Goal: Task Accomplishment & Management: Manage account settings

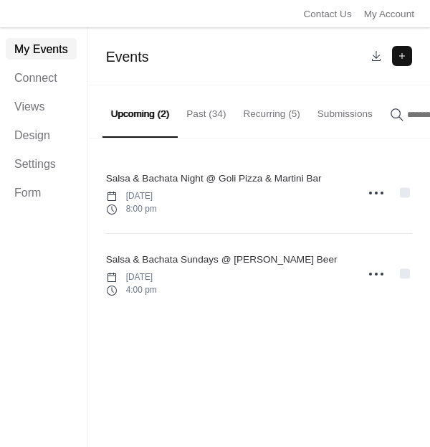
click at [401, 58] on button at bounding box center [402, 56] width 20 height 20
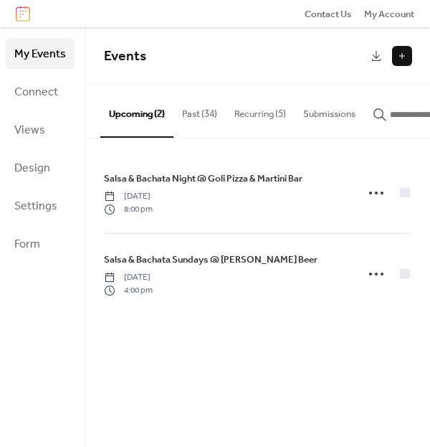
click at [200, 115] on button "Past (34)" at bounding box center [200, 110] width 52 height 50
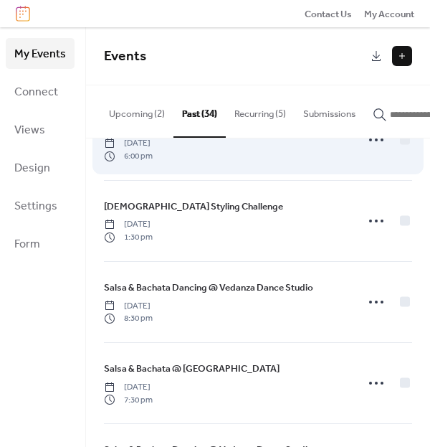
scroll to position [297, 0]
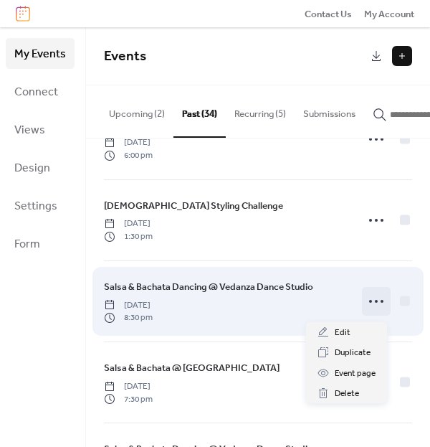
click at [369, 309] on icon at bounding box center [376, 301] width 23 height 23
click at [368, 307] on icon at bounding box center [376, 301] width 23 height 23
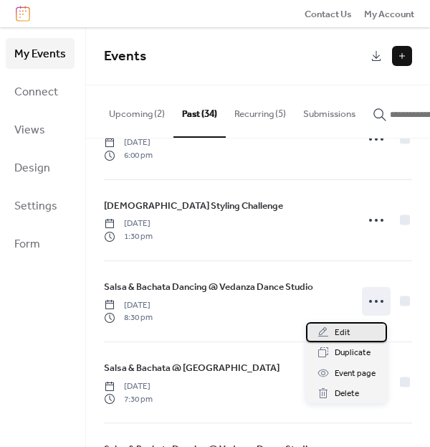
click at [360, 326] on div "Edit" at bounding box center [346, 332] width 81 height 20
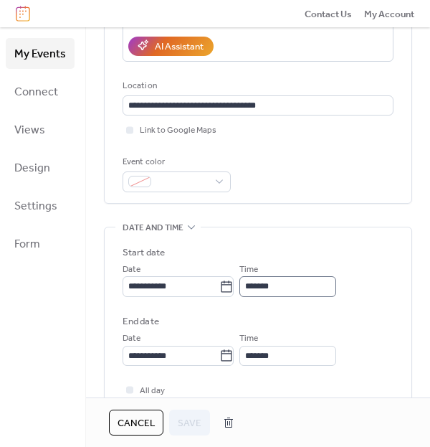
scroll to position [258, 0]
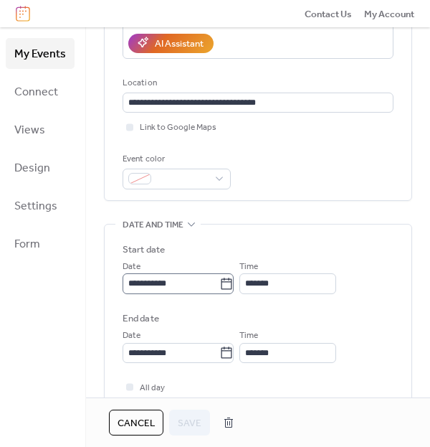
click at [234, 284] on icon at bounding box center [226, 284] width 14 height 14
click at [219, 284] on input "**********" at bounding box center [171, 283] width 97 height 20
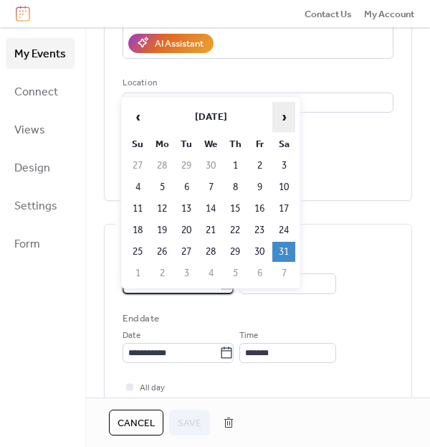
click at [282, 122] on span "›" at bounding box center [284, 117] width 22 height 29
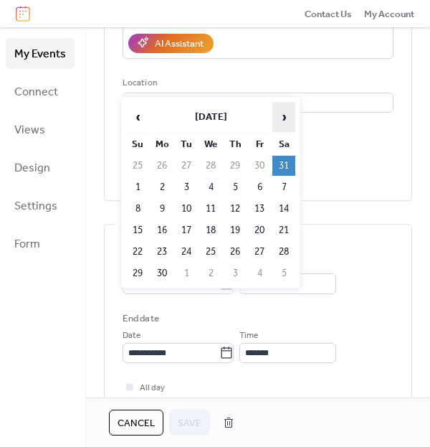
click at [282, 122] on span "›" at bounding box center [284, 117] width 22 height 29
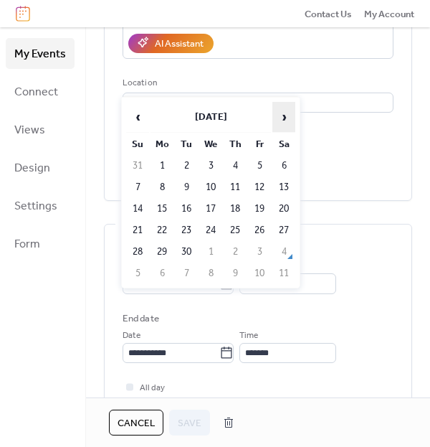
click at [282, 122] on span "›" at bounding box center [284, 117] width 22 height 29
click at [256, 225] on td "24" at bounding box center [259, 230] width 23 height 20
type input "**********"
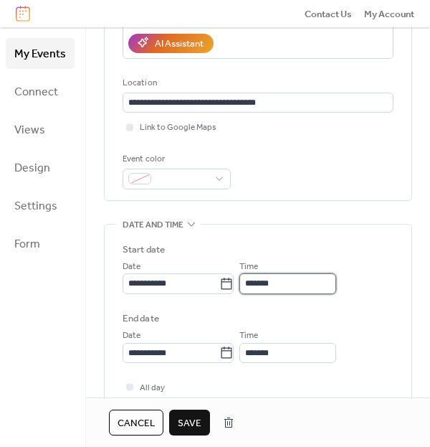
click at [299, 283] on input "*******" at bounding box center [288, 283] width 97 height 20
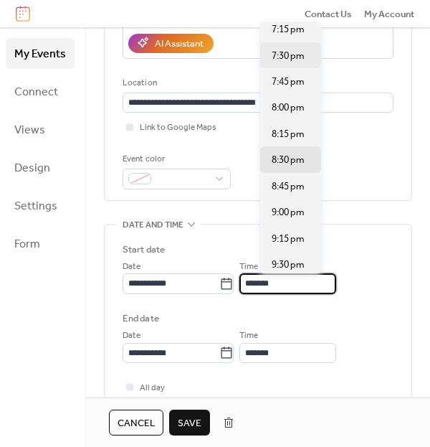
scroll to position [2006, 0]
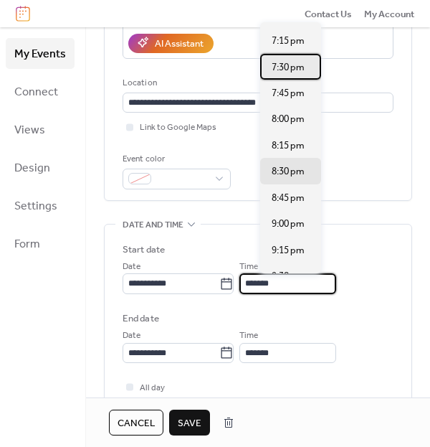
click at [278, 75] on div "7:30 pm" at bounding box center [290, 67] width 61 height 26
type input "*******"
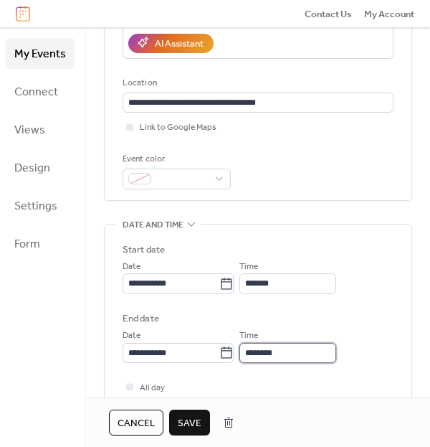
click at [308, 351] on input "********" at bounding box center [288, 353] width 97 height 20
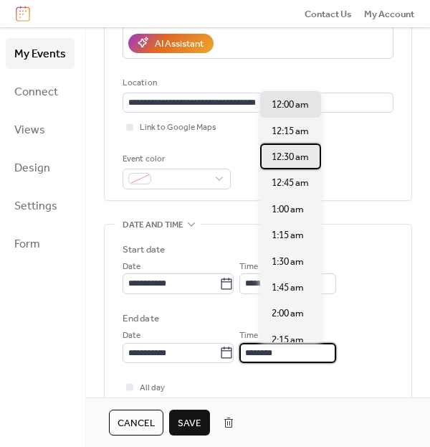
click at [298, 159] on span "12:30 am" at bounding box center [290, 157] width 37 height 14
type input "********"
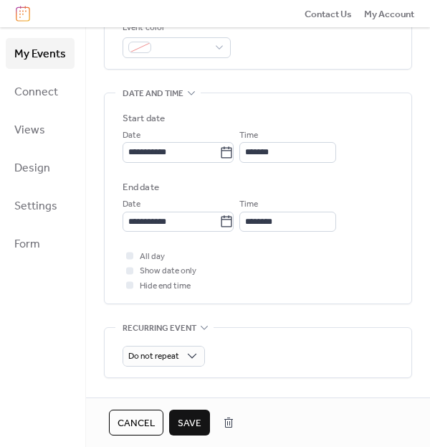
scroll to position [523, 0]
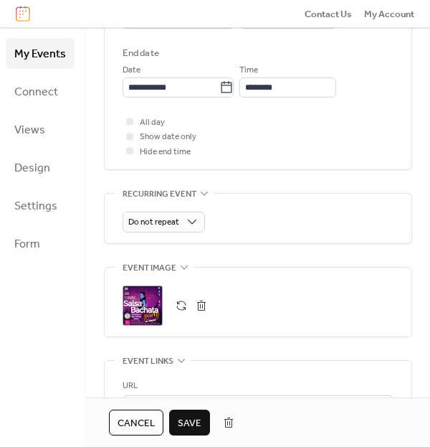
click at [202, 308] on button "button" at bounding box center [202, 306] width 20 height 20
click at [179, 303] on button "button" at bounding box center [181, 306] width 20 height 20
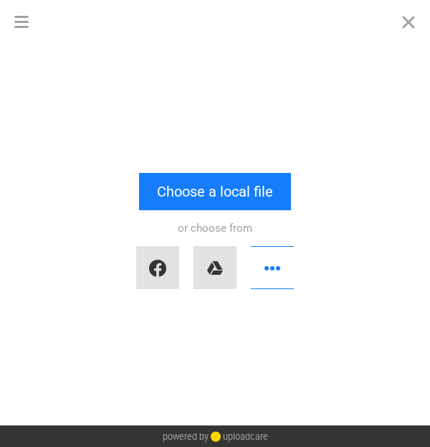
scroll to position [0, 0]
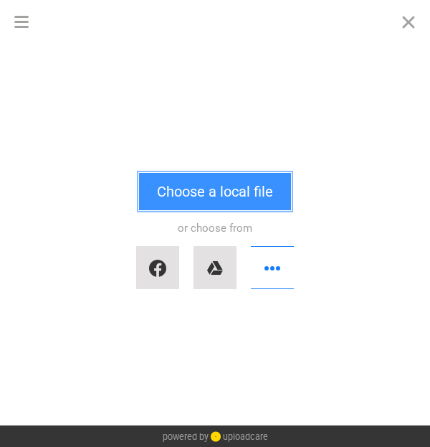
click at [217, 192] on button "Choose a local file" at bounding box center [215, 191] width 152 height 37
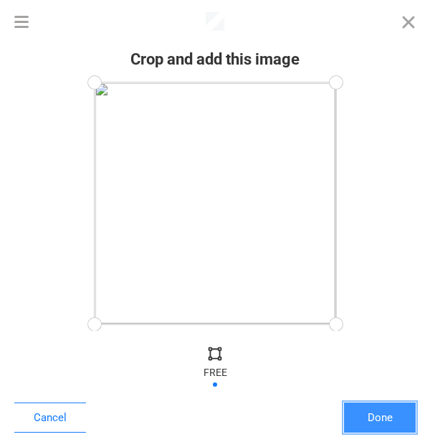
click at [351, 418] on button "Done" at bounding box center [380, 417] width 72 height 30
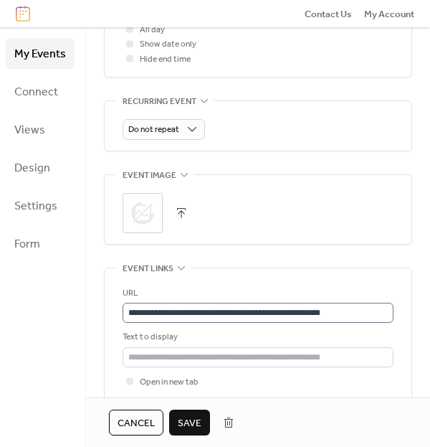
scroll to position [1, 0]
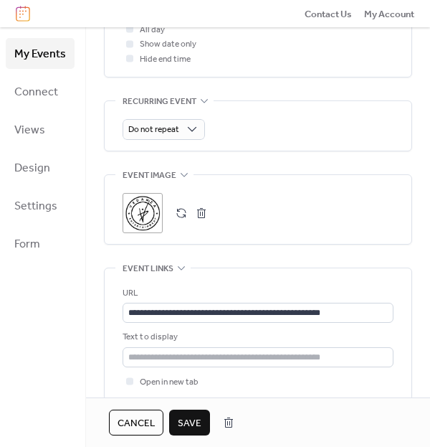
click at [187, 428] on span "Save" at bounding box center [190, 423] width 24 height 14
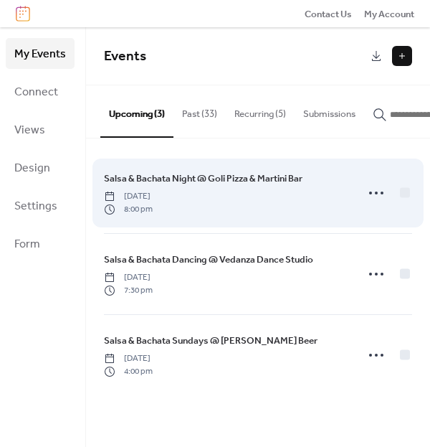
click at [205, 185] on span "Salsa & Bachata Night @ Goli Pizza & Martini Bar" at bounding box center [203, 178] width 199 height 14
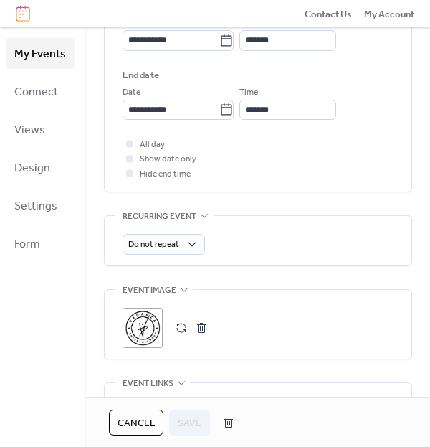
scroll to position [518, 0]
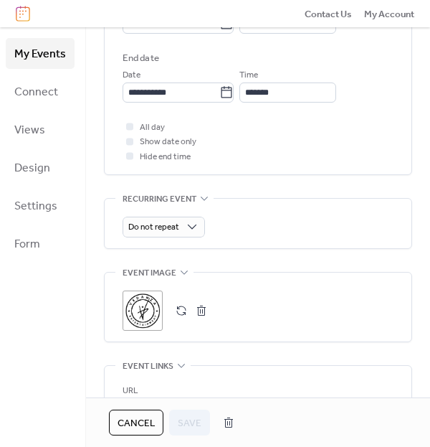
click at [144, 308] on div ";" at bounding box center [143, 311] width 40 height 40
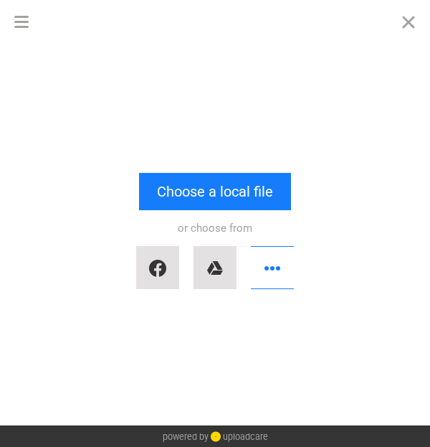
scroll to position [0, 0]
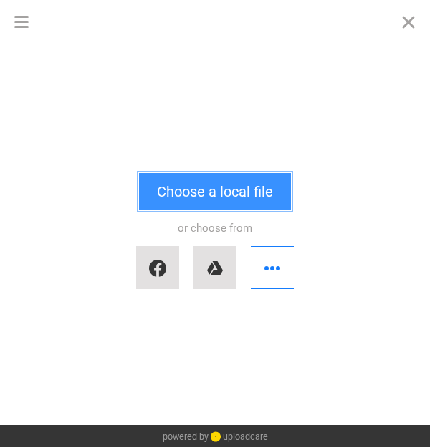
click at [193, 190] on button "Choose a local file" at bounding box center [215, 191] width 152 height 37
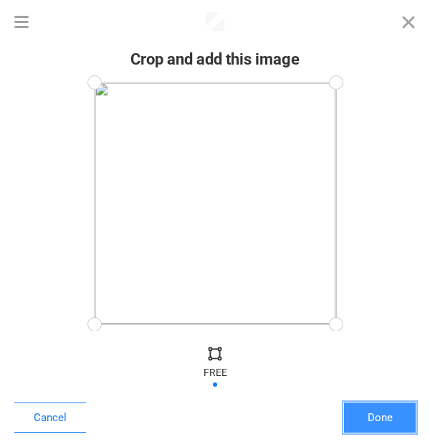
click at [397, 410] on button "Done" at bounding box center [380, 417] width 72 height 30
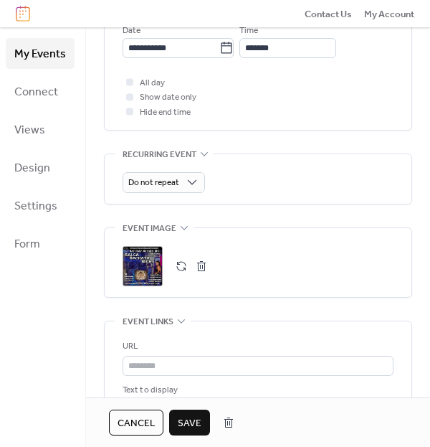
scroll to position [575, 0]
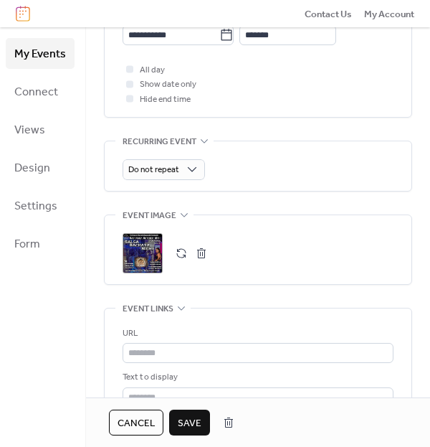
click at [198, 411] on button "Save" at bounding box center [189, 423] width 41 height 26
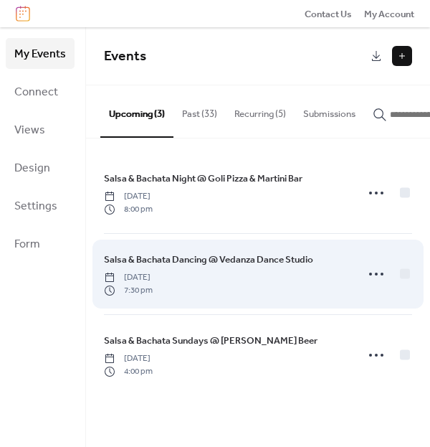
click at [153, 297] on span "7:30 pm" at bounding box center [128, 290] width 49 height 13
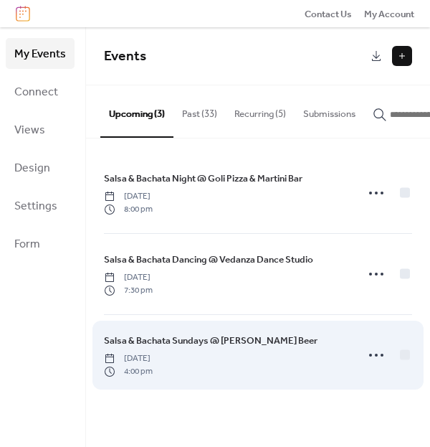
click at [153, 362] on span "[DATE]" at bounding box center [128, 358] width 49 height 13
click at [153, 356] on span "[DATE]" at bounding box center [128, 358] width 49 height 13
click at [213, 341] on span "Salsa & Bachata Sundays @ [PERSON_NAME] Beer" at bounding box center [211, 341] width 214 height 14
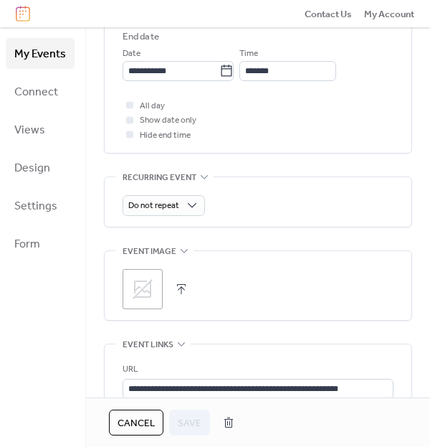
scroll to position [574, 0]
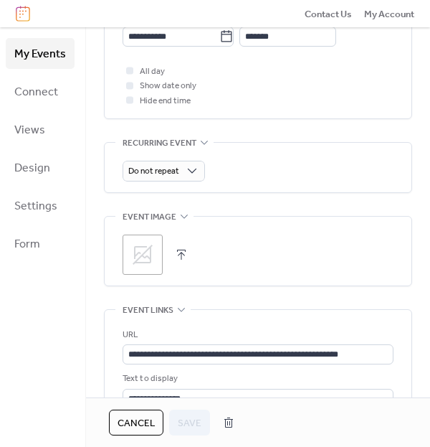
click at [138, 240] on div ";" at bounding box center [143, 255] width 40 height 40
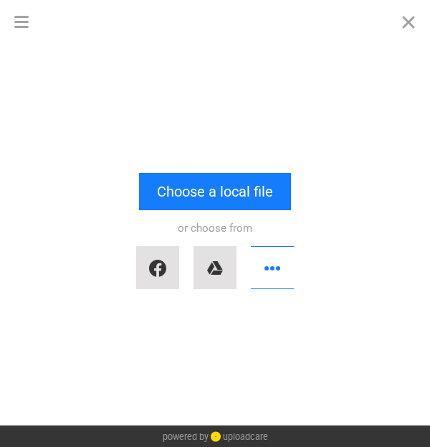
scroll to position [0, 0]
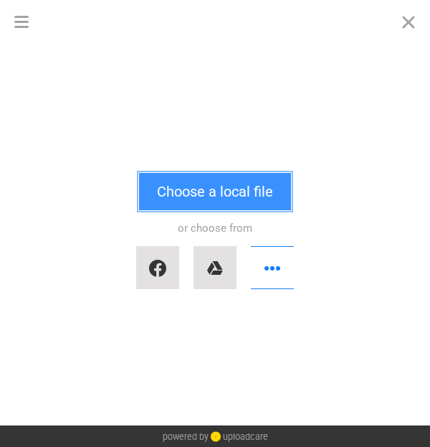
click at [179, 205] on button "Choose a local file" at bounding box center [215, 191] width 152 height 37
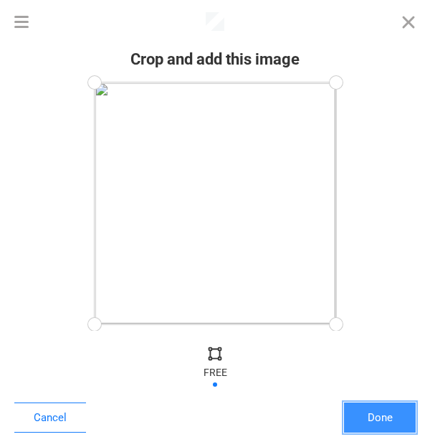
click at [388, 428] on button "Done" at bounding box center [380, 417] width 72 height 30
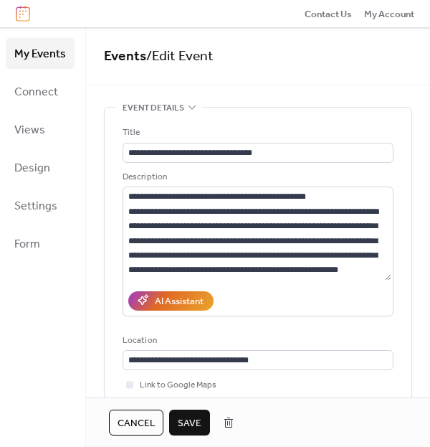
click at [183, 420] on span "Save" at bounding box center [190, 423] width 24 height 14
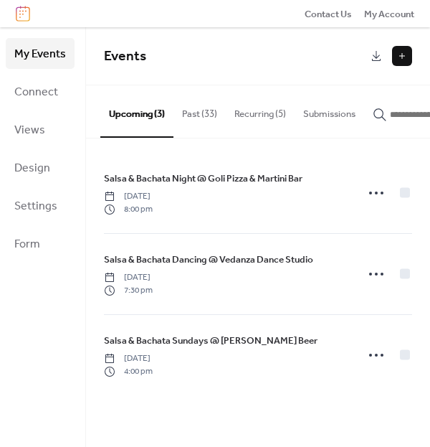
click at [244, 113] on button "Recurring (5)" at bounding box center [260, 110] width 69 height 50
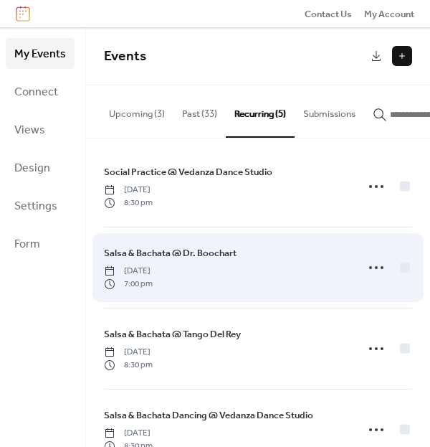
scroll to position [8, 0]
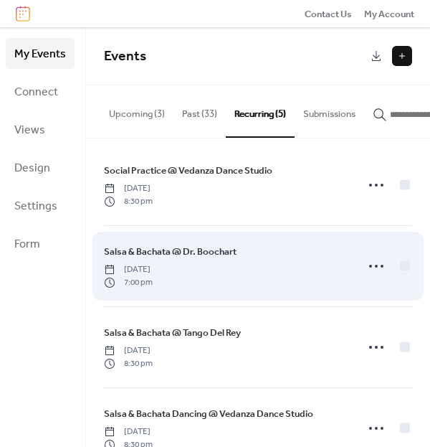
click at [227, 259] on span "Salsa & Bachata @ Dr. Boochart" at bounding box center [170, 252] width 133 height 14
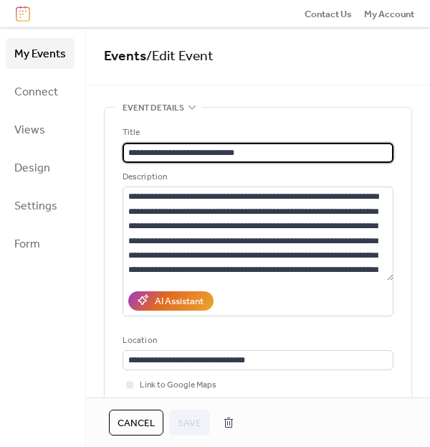
type input "**********"
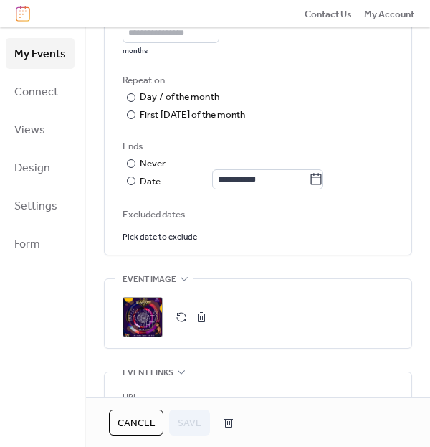
scroll to position [772, 0]
